Goal: Find specific page/section: Find specific page/section

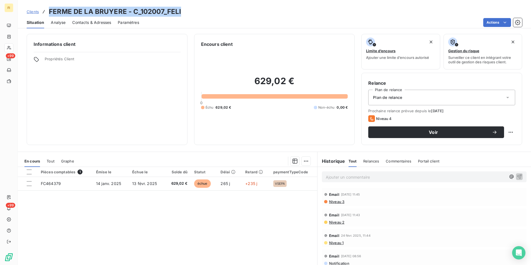
click at [35, 11] on span "Clients" at bounding box center [33, 11] width 12 height 4
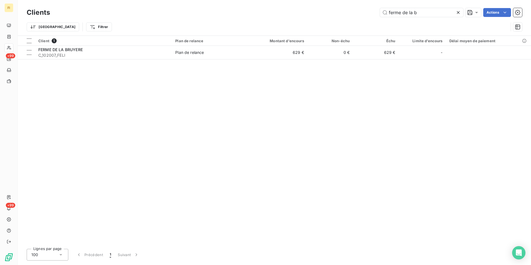
drag, startPoint x: 419, startPoint y: 14, endPoint x: 286, endPoint y: 12, distance: 133.1
click at [288, 12] on div "ferme de la b Actions" at bounding box center [290, 12] width 466 height 9
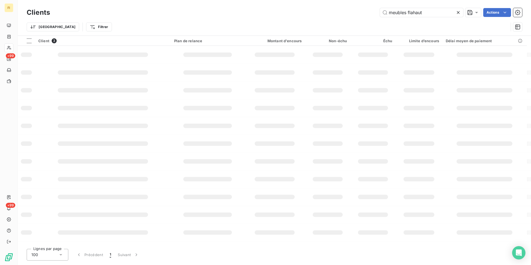
type input "meubles flahaut"
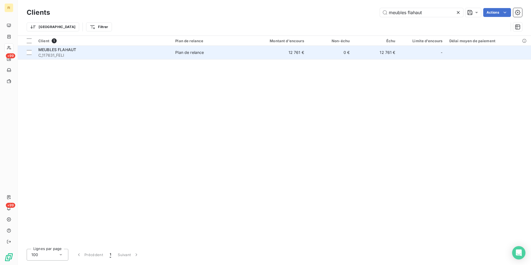
click at [281, 51] on td "12 761 €" at bounding box center [276, 52] width 61 height 13
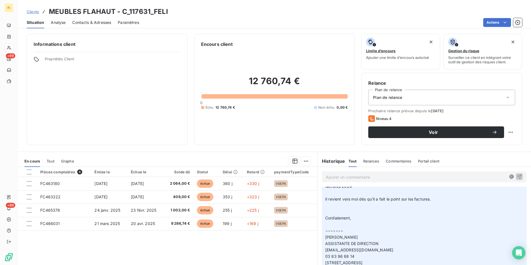
scroll to position [333, 0]
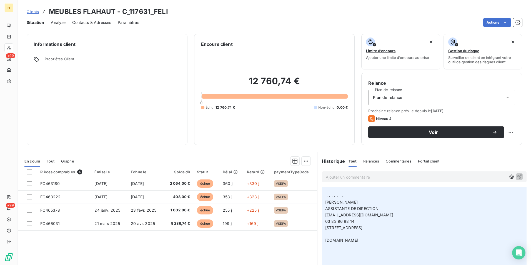
click at [28, 10] on span "Clients" at bounding box center [33, 11] width 12 height 4
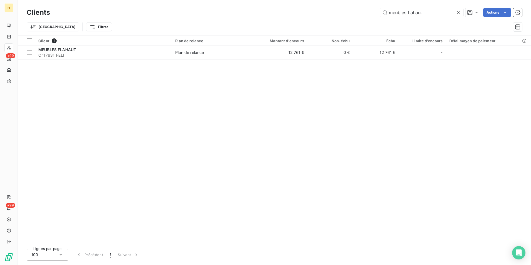
drag, startPoint x: 429, startPoint y: 13, endPoint x: 336, endPoint y: 14, distance: 92.5
click at [345, 14] on div "meubles flahaut Actions" at bounding box center [290, 12] width 466 height 9
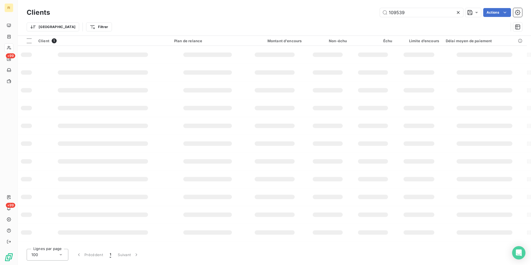
type input "109539"
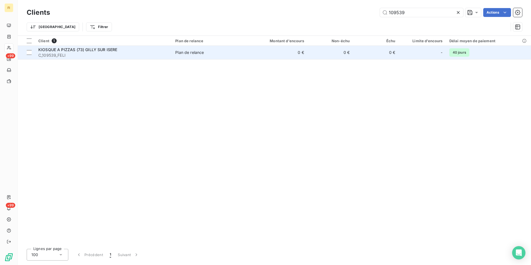
click at [331, 54] on td "0 €" at bounding box center [331, 52] width 46 height 13
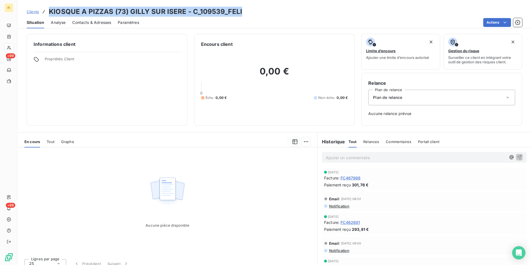
drag, startPoint x: 225, startPoint y: 13, endPoint x: 50, endPoint y: 14, distance: 174.7
click at [50, 14] on div "Clients KIOSQUE A PIZZAS (73) GILLY SUR ISERE - C_109539_FELI" at bounding box center [274, 12] width 513 height 10
drag, startPoint x: 50, startPoint y: 14, endPoint x: 151, endPoint y: 13, distance: 101.4
copy h3 "KIOSQUE A PIZZAS (73) GILLY SUR ISERE - C_109539_FELI"
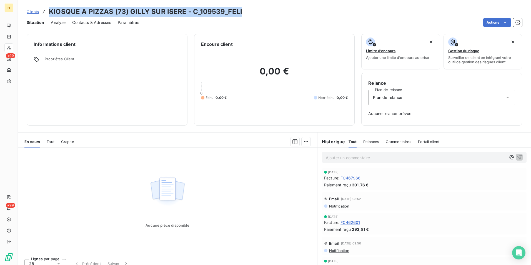
copy h3 "KIOSQUE A PIZZAS (73) GILLY SUR ISERE - C_109539_FELI"
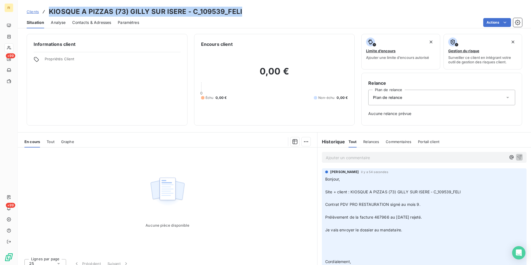
copy h3 "KIOSQUE A PIZZAS (73) GILLY SUR ISERE - C_109539_FELI"
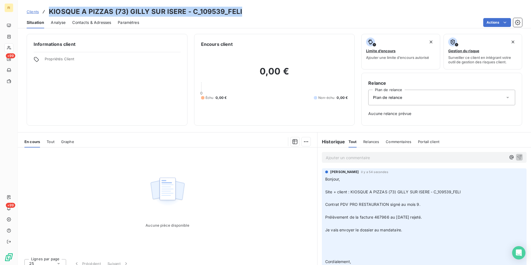
click at [33, 11] on span "Clients" at bounding box center [33, 11] width 12 height 4
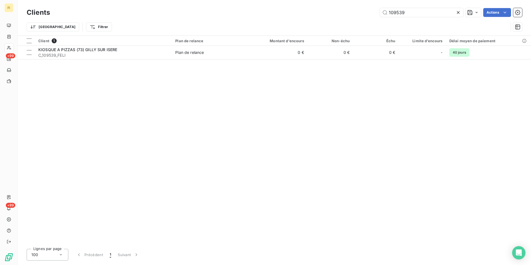
drag, startPoint x: 413, startPoint y: 12, endPoint x: 245, endPoint y: 21, distance: 168.9
click at [257, 21] on div "Clients 109539 Actions Trier Filtrer" at bounding box center [275, 21] width 496 height 29
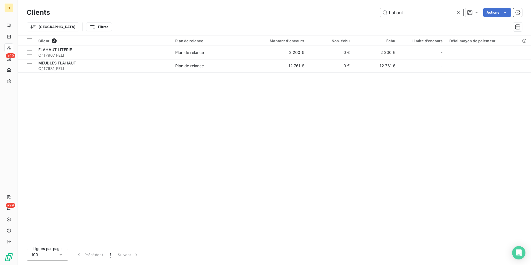
drag, startPoint x: 411, startPoint y: 11, endPoint x: 263, endPoint y: 16, distance: 147.9
click at [276, 16] on div "flahaut Actions" at bounding box center [290, 12] width 466 height 9
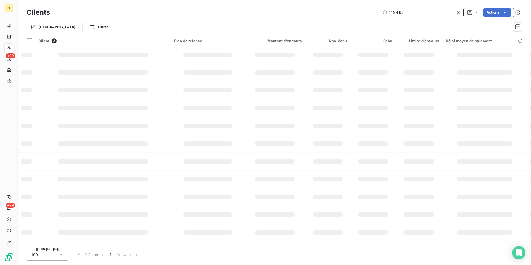
type input "115915"
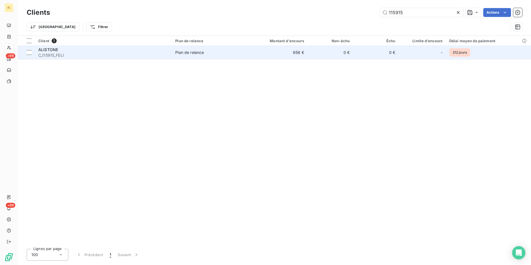
click at [218, 53] on span "Plan de relance" at bounding box center [209, 53] width 68 height 6
